Goal: Information Seeking & Learning: Compare options

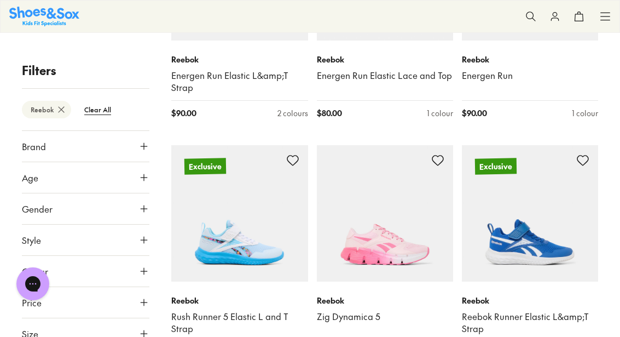
scroll to position [554, 0]
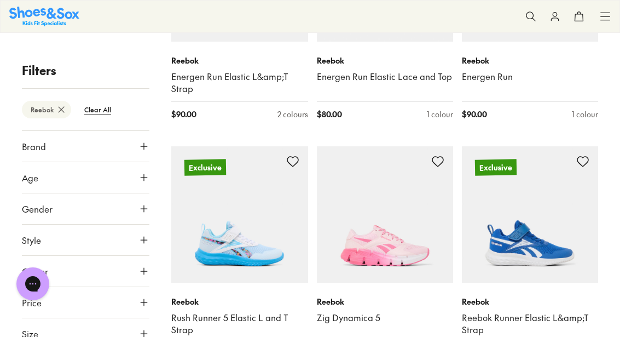
click at [62, 111] on icon at bounding box center [61, 109] width 11 height 11
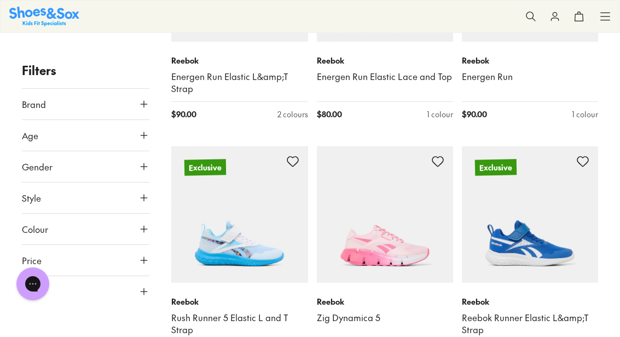
scroll to position [90, 0]
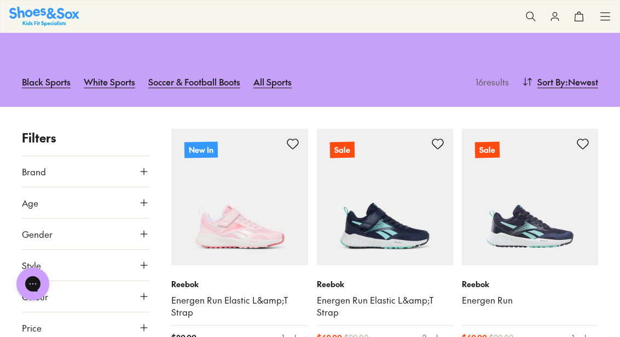
click at [146, 169] on icon at bounding box center [143, 171] width 11 height 11
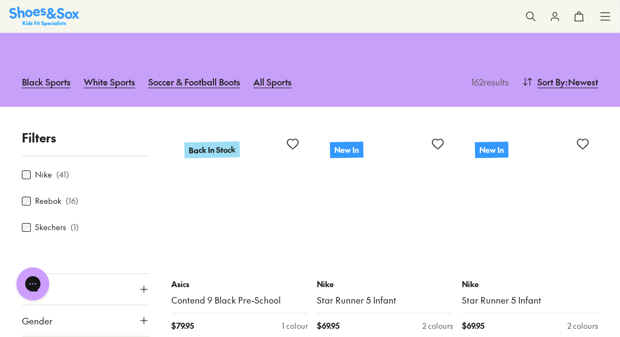
scroll to position [107, 0]
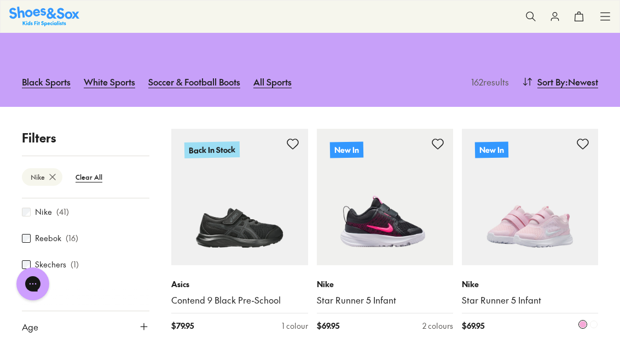
scroll to position [52, 0]
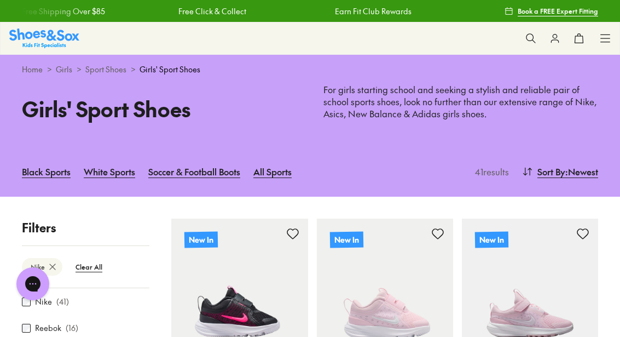
click at [63, 72] on link "Girls" at bounding box center [64, 68] width 16 height 11
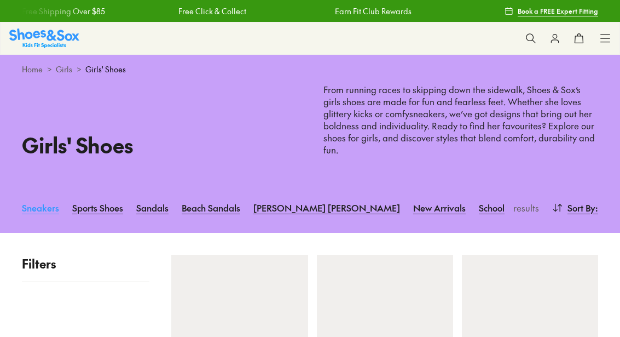
click at [39, 195] on link "Sneakers" at bounding box center [40, 207] width 37 height 24
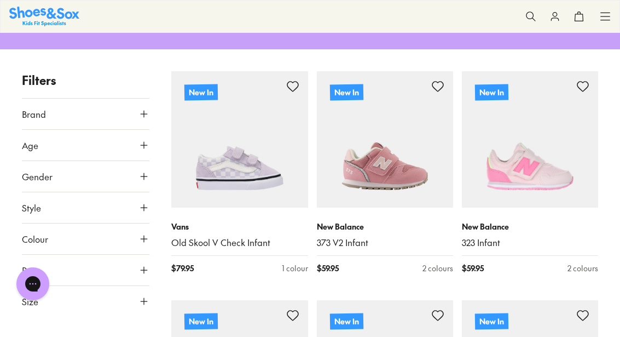
click at [142, 112] on icon at bounding box center [143, 113] width 11 height 11
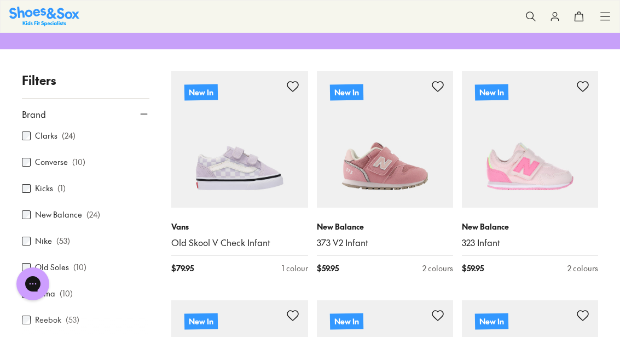
scroll to position [111, 0]
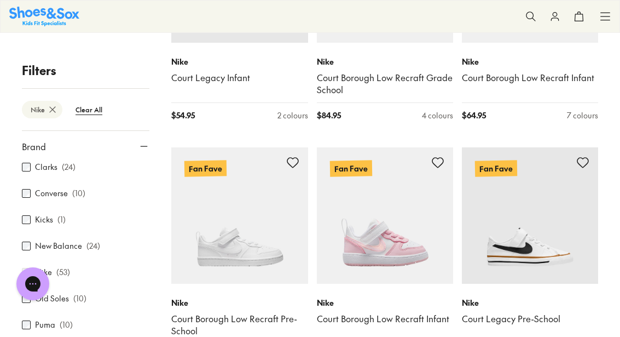
scroll to position [1406, 0]
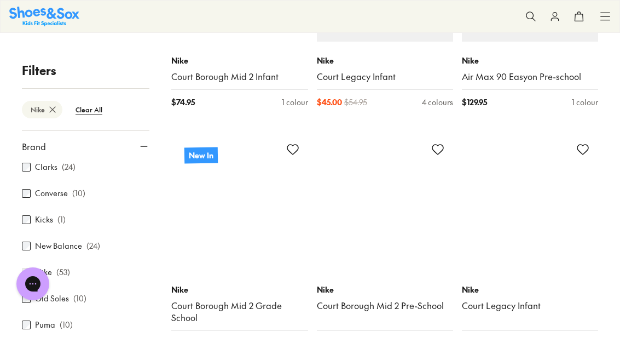
scroll to position [3656, 0]
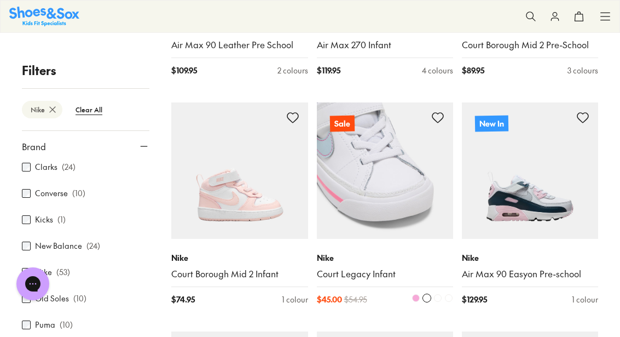
click at [352, 175] on img at bounding box center [385, 170] width 136 height 136
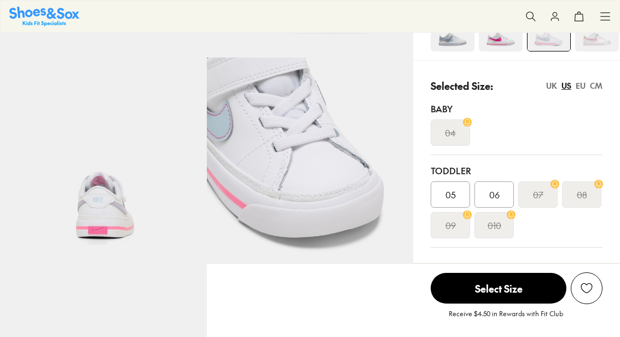
scroll to position [204, 0]
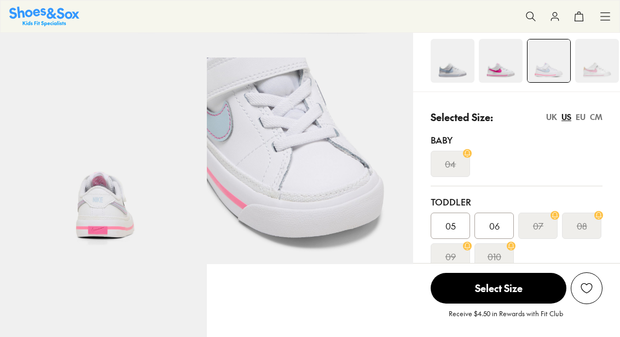
click at [584, 85] on div "Colour: White/Lt Armory Blue/Pinksicle" at bounding box center [516, 42] width 207 height 100
select select "*"
click at [579, 118] on div "EU" at bounding box center [581, 116] width 10 height 11
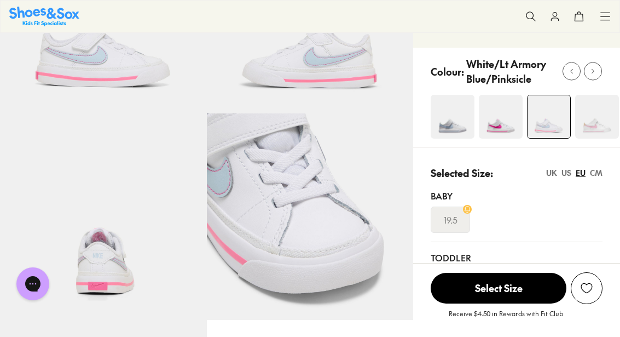
scroll to position [148, 0]
click at [485, 119] on img at bounding box center [501, 117] width 44 height 44
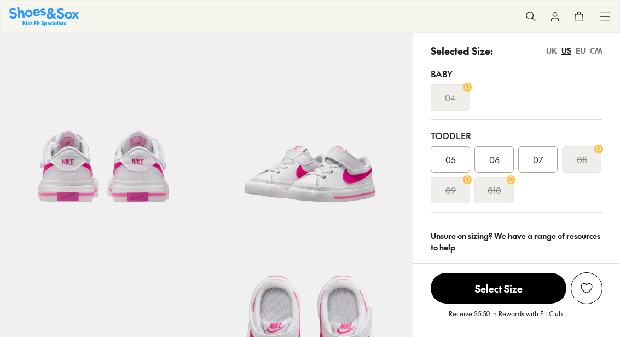
select select "*"
click at [577, 46] on div "EU" at bounding box center [581, 50] width 10 height 11
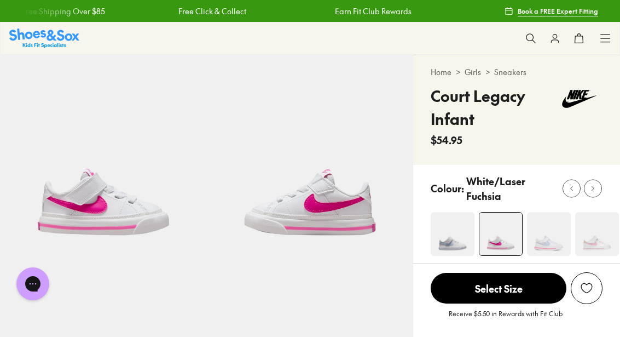
click at [594, 239] on img at bounding box center [597, 234] width 44 height 44
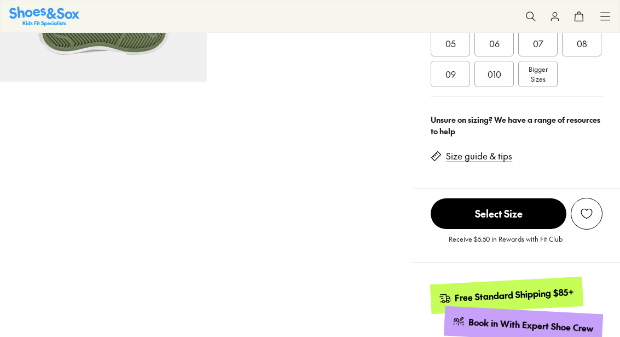
scroll to position [385, 0]
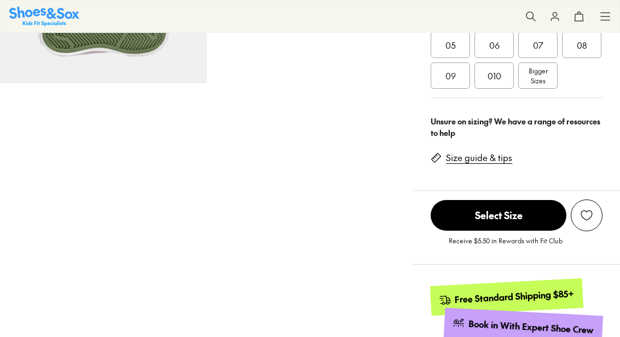
select select "*"
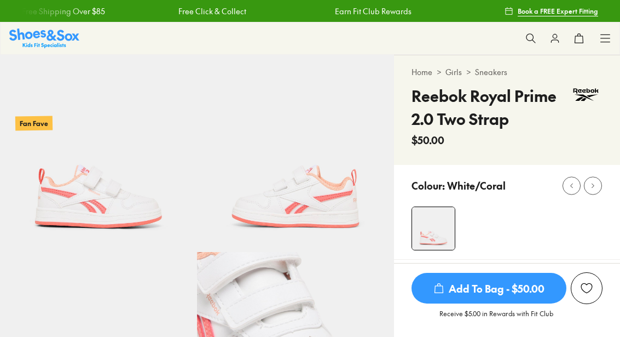
select select "*"
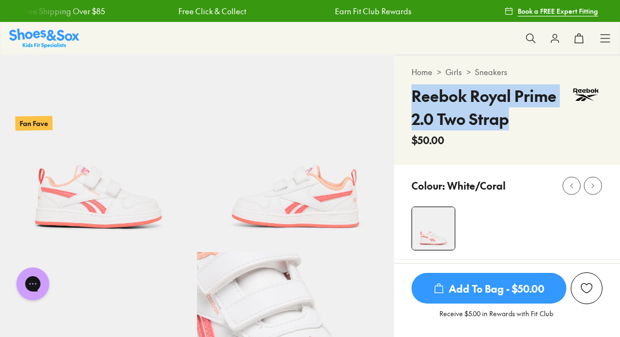
click at [488, 69] on link "Sneakers" at bounding box center [491, 71] width 32 height 11
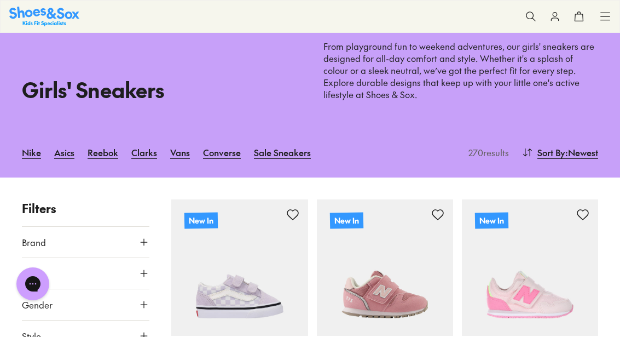
scroll to position [43, 0]
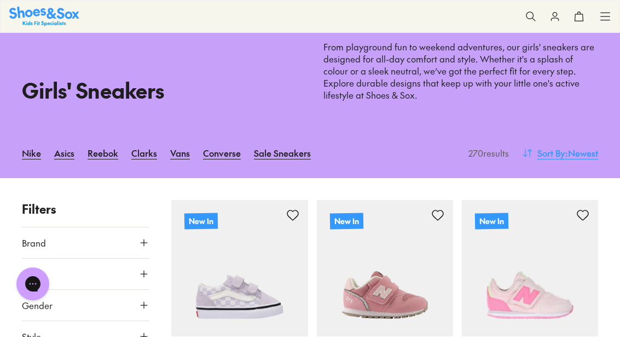
click at [548, 148] on span "Sort By" at bounding box center [551, 152] width 28 height 13
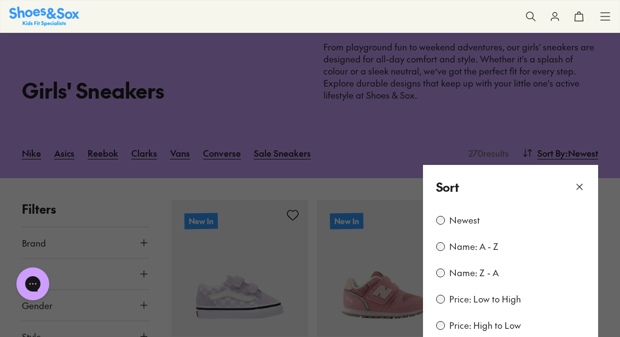
click at [476, 298] on label "Price: Low to High" at bounding box center [485, 299] width 72 height 12
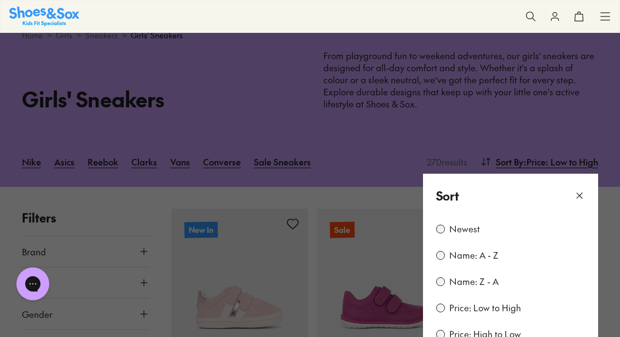
click at [385, 189] on button at bounding box center [310, 168] width 620 height 337
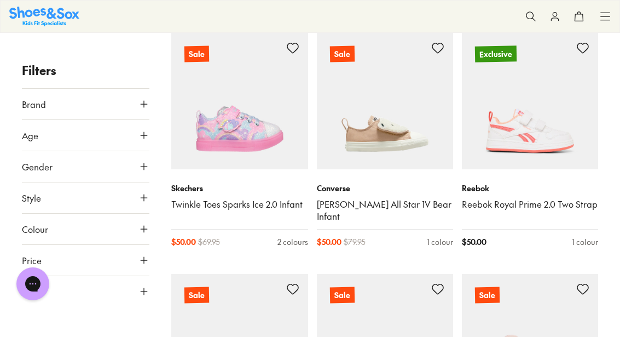
scroll to position [1836, 0]
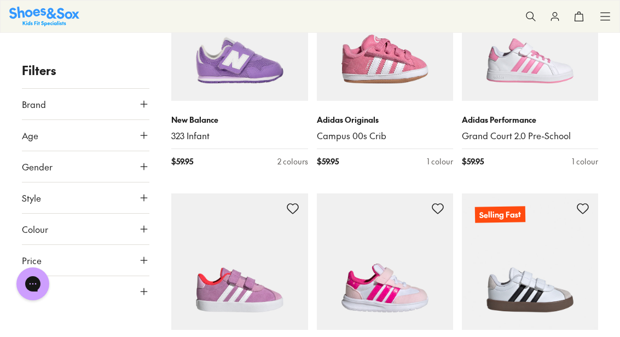
scroll to position [4508, 0]
